Goal: Find contact information: Find contact information

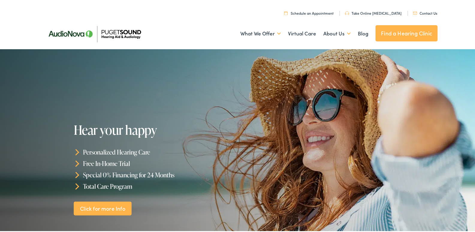
click at [439, 9] on ul "Schedule an Appointment Take Online [MEDICAL_DATA] Contact Us Find a Hearing Cl…" at bounding box center [242, 11] width 400 height 8
click at [427, 10] on link "Contact Us" at bounding box center [425, 11] width 24 height 5
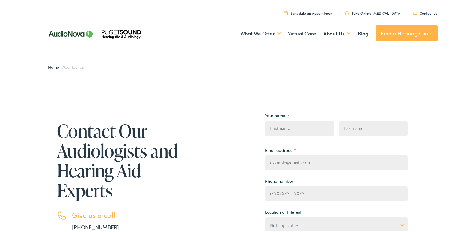
click at [332, 148] on li "Email address *" at bounding box center [336, 156] width 143 height 25
click at [312, 155] on input "Email address *" at bounding box center [336, 161] width 143 height 15
type input "[PERSON_NAME][EMAIL_ADDRESS][PERSON_NAME][DOMAIN_NAME]"
type input "Brad"
type input "Olivares"
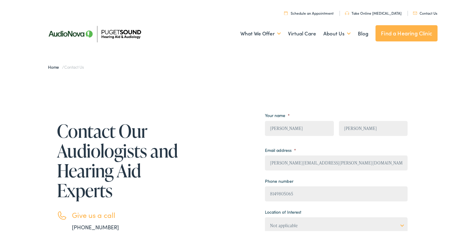
type input "(814) 980-5065"
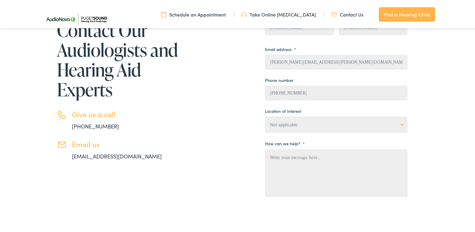
scroll to position [100, 0]
